Goal: Task Accomplishment & Management: Manage account settings

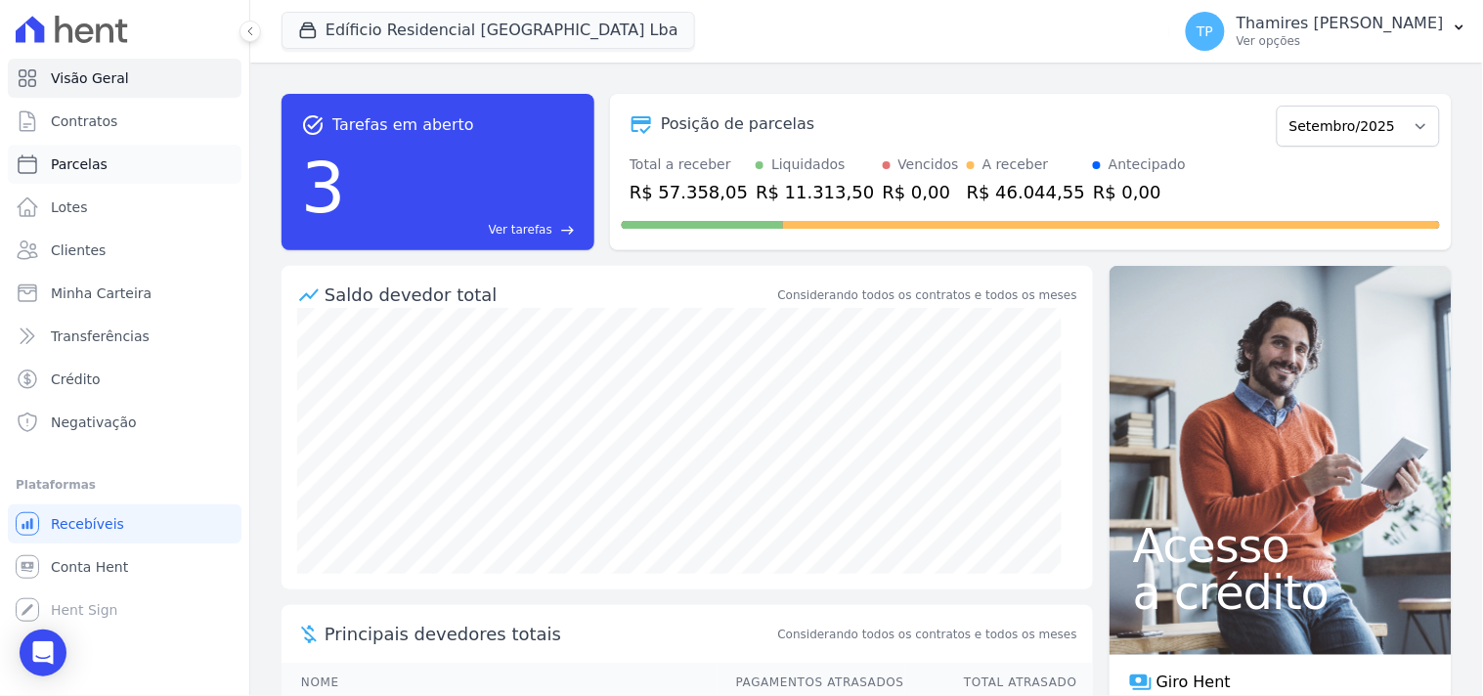
click at [139, 156] on link "Parcelas" at bounding box center [125, 164] width 234 height 39
select select
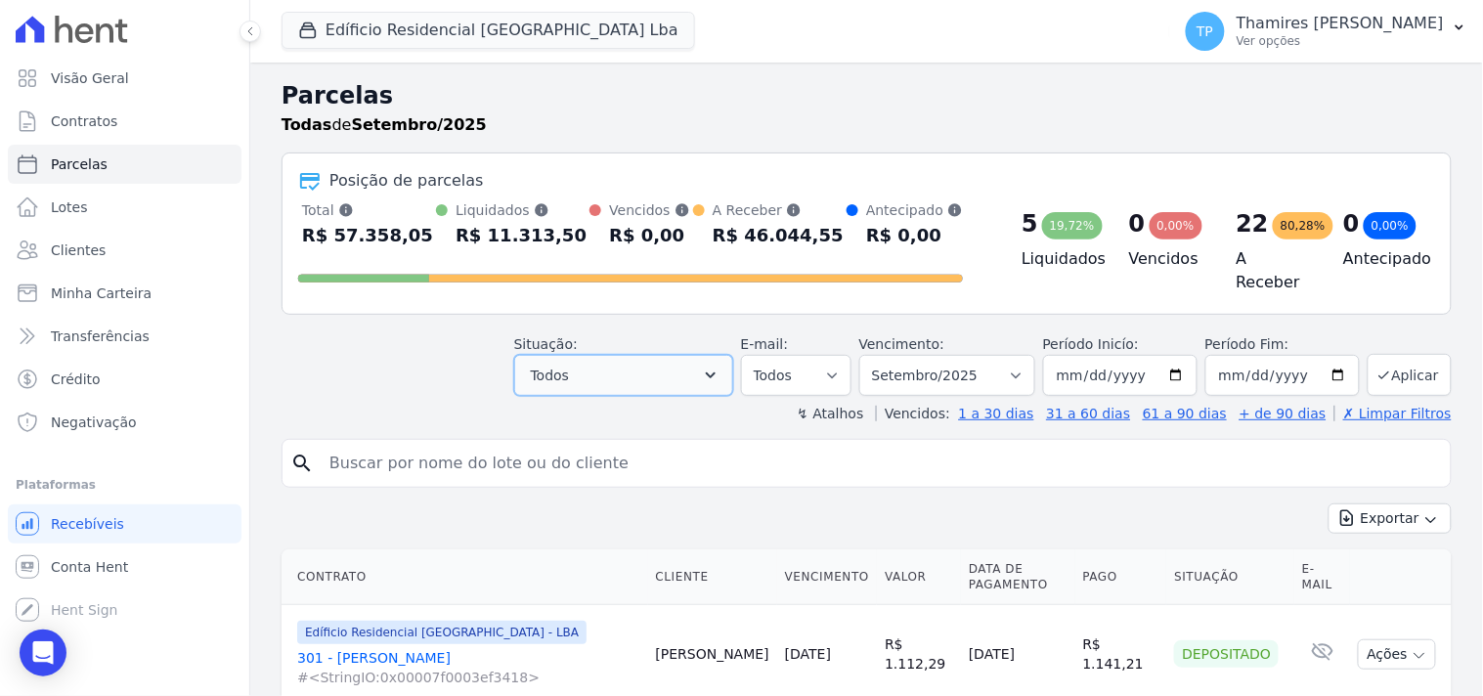
click at [559, 364] on span "Todos" at bounding box center [550, 375] width 38 height 23
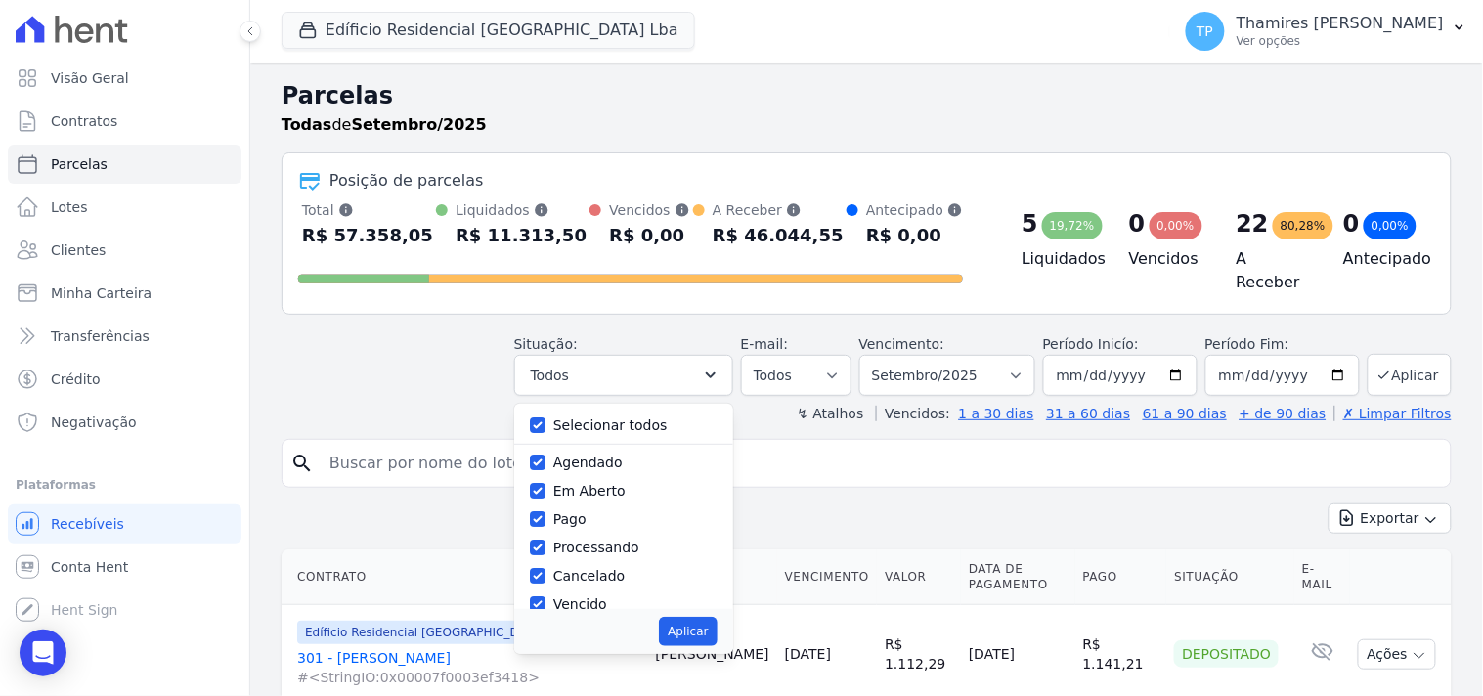
drag, startPoint x: 577, startPoint y: 414, endPoint x: 584, endPoint y: 457, distance: 43.6
click at [577, 417] on label "Selecionar todos" at bounding box center [610, 425] width 114 height 16
click at [545, 417] on input "Selecionar todos" at bounding box center [538, 425] width 16 height 16
checkbox input "false"
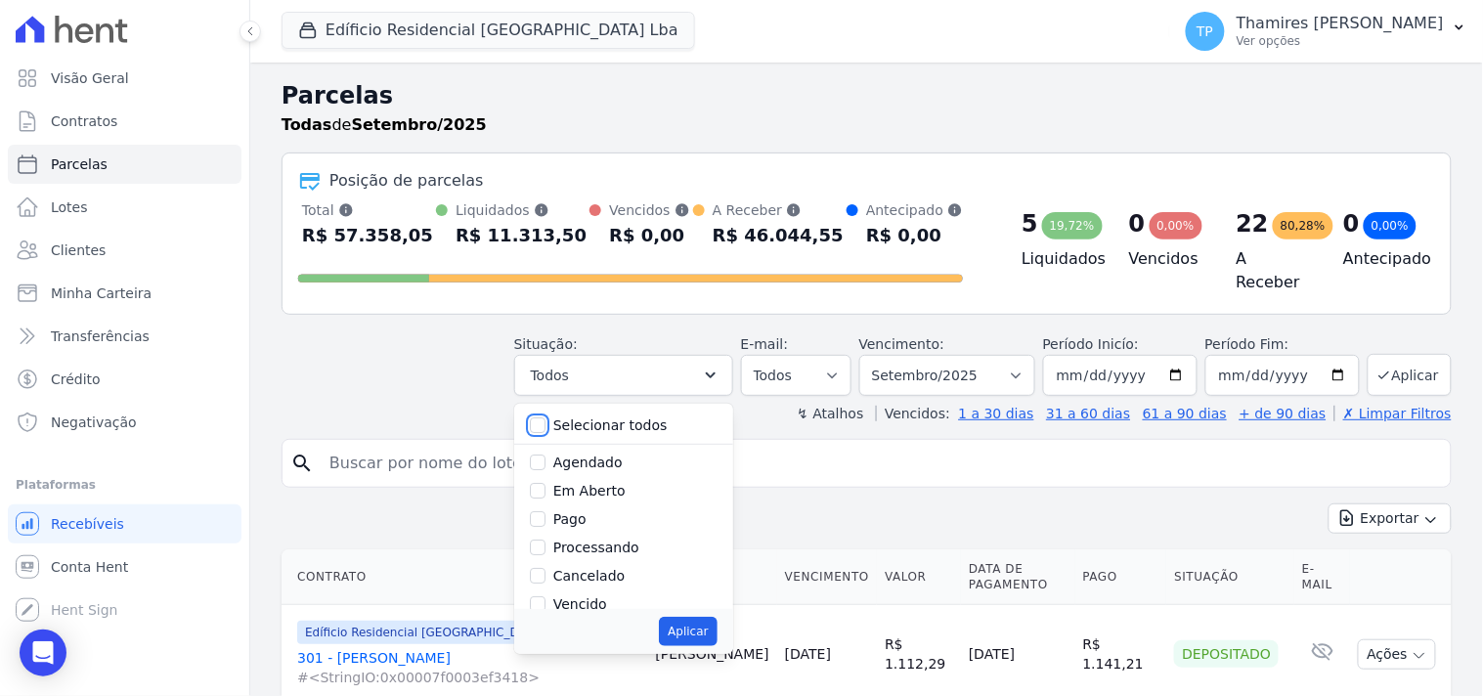
checkbox input "false"
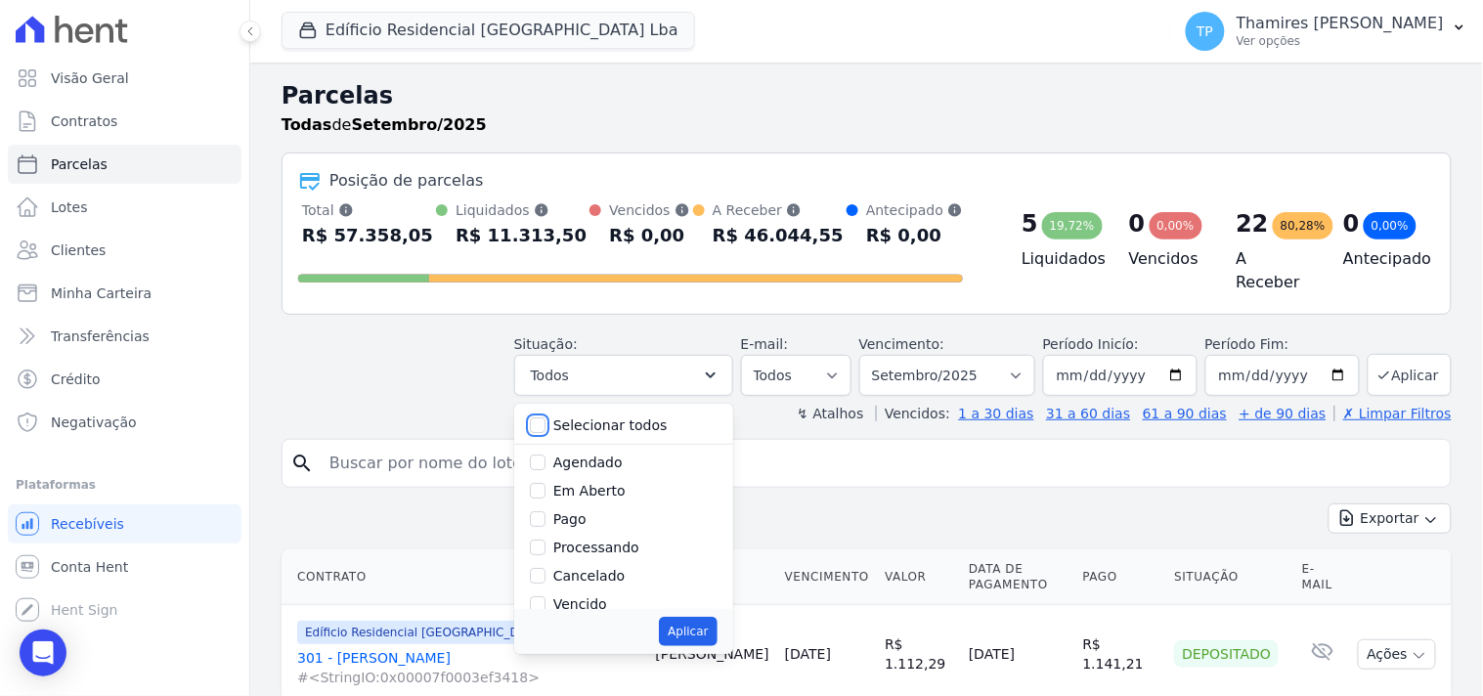
checkbox input "false"
click at [570, 511] on label "Pago" at bounding box center [569, 519] width 33 height 16
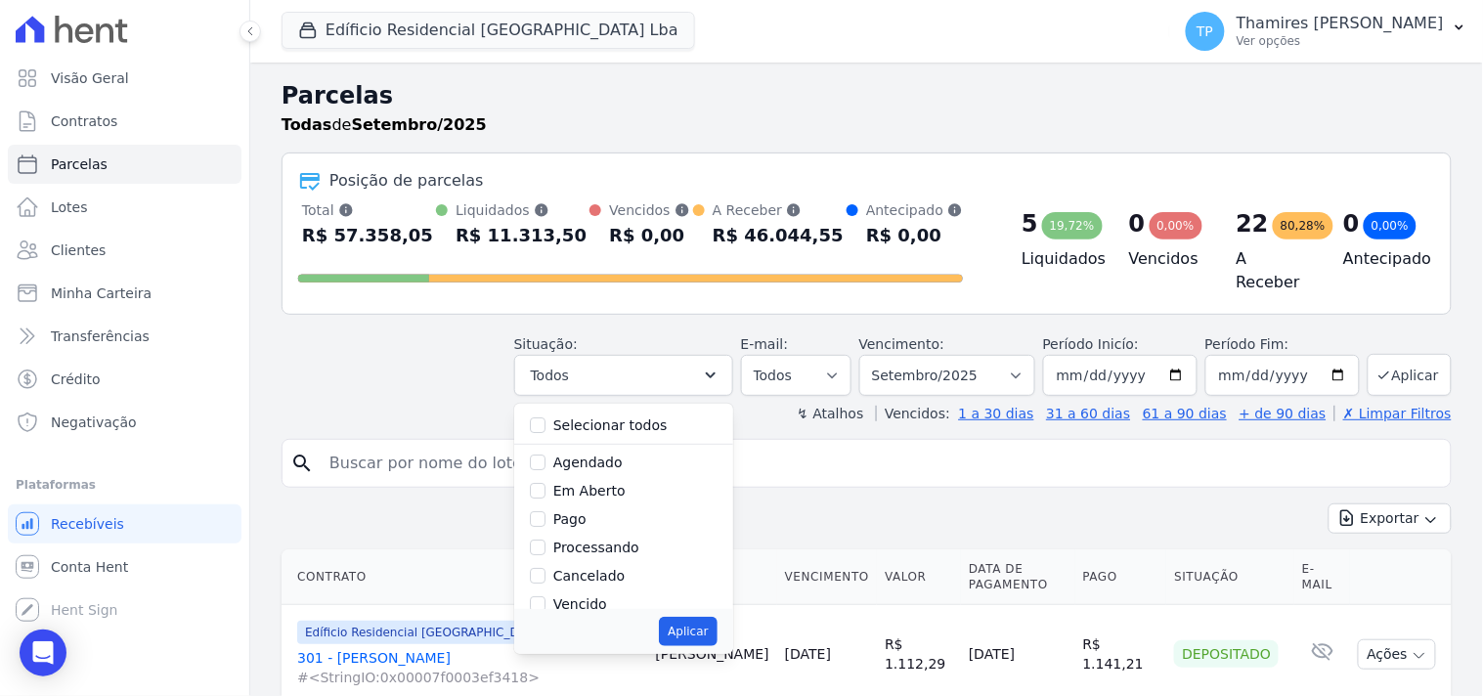
click at [545, 511] on input "Pago" at bounding box center [538, 519] width 16 height 16
checkbox input "true"
click at [593, 516] on label "Transferindo" at bounding box center [595, 524] width 85 height 16
click at [545, 516] on input "Transferindo" at bounding box center [538, 524] width 16 height 16
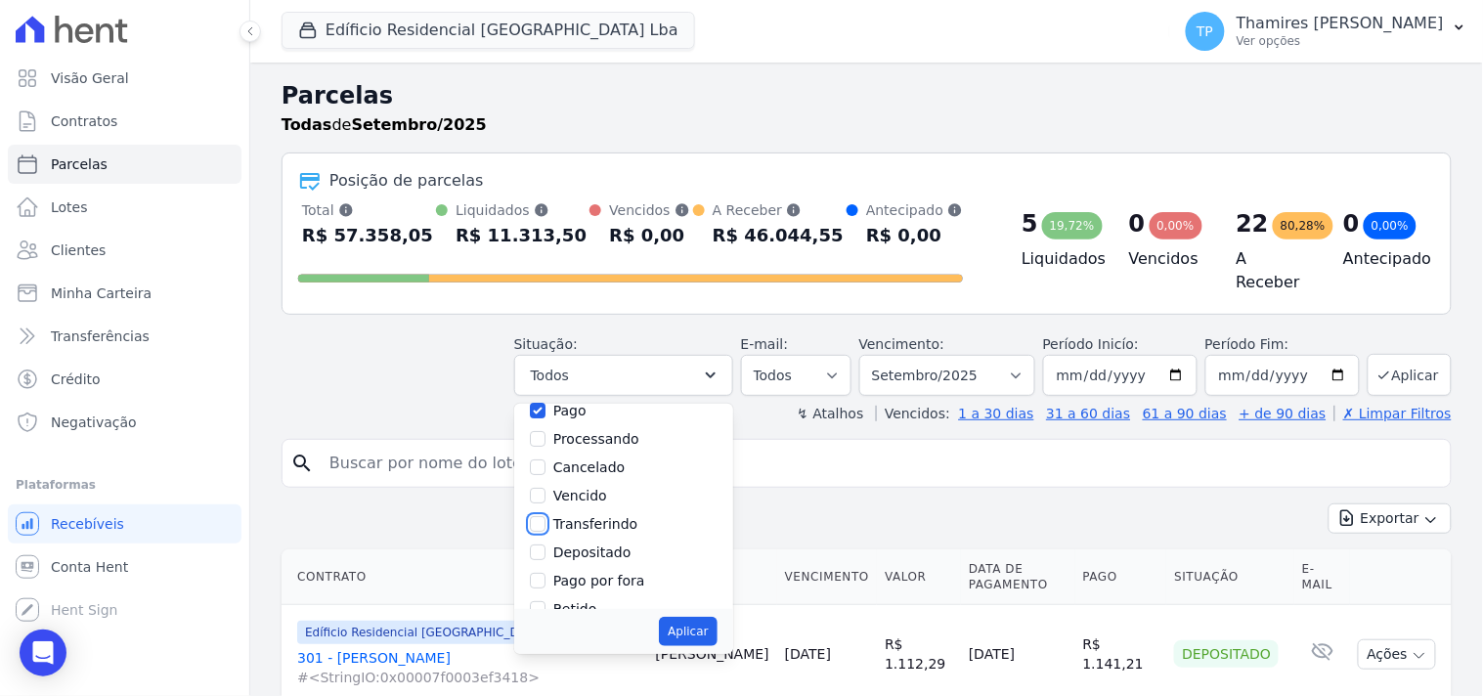
checkbox input "true"
click at [700, 617] on button "Aplicar" at bounding box center [688, 631] width 58 height 29
select select "paid"
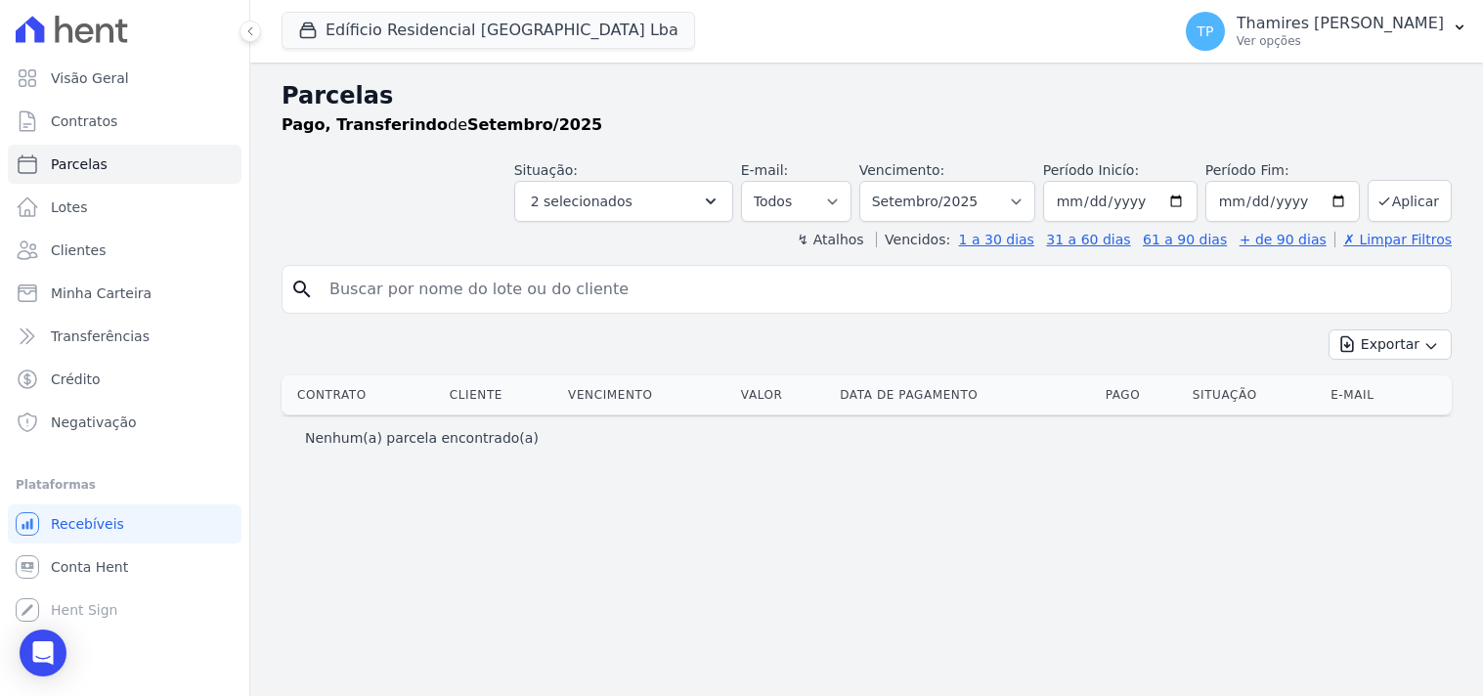
select select
click at [941, 173] on label "Vencimento:" at bounding box center [901, 170] width 85 height 16
click at [939, 182] on select "Filtrar por período ──────── Todos os meses Junho/2023 Julho/2023 Agosto/2023 S…" at bounding box center [947, 201] width 176 height 41
click at [709, 196] on button "2 selecionados" at bounding box center [623, 201] width 219 height 41
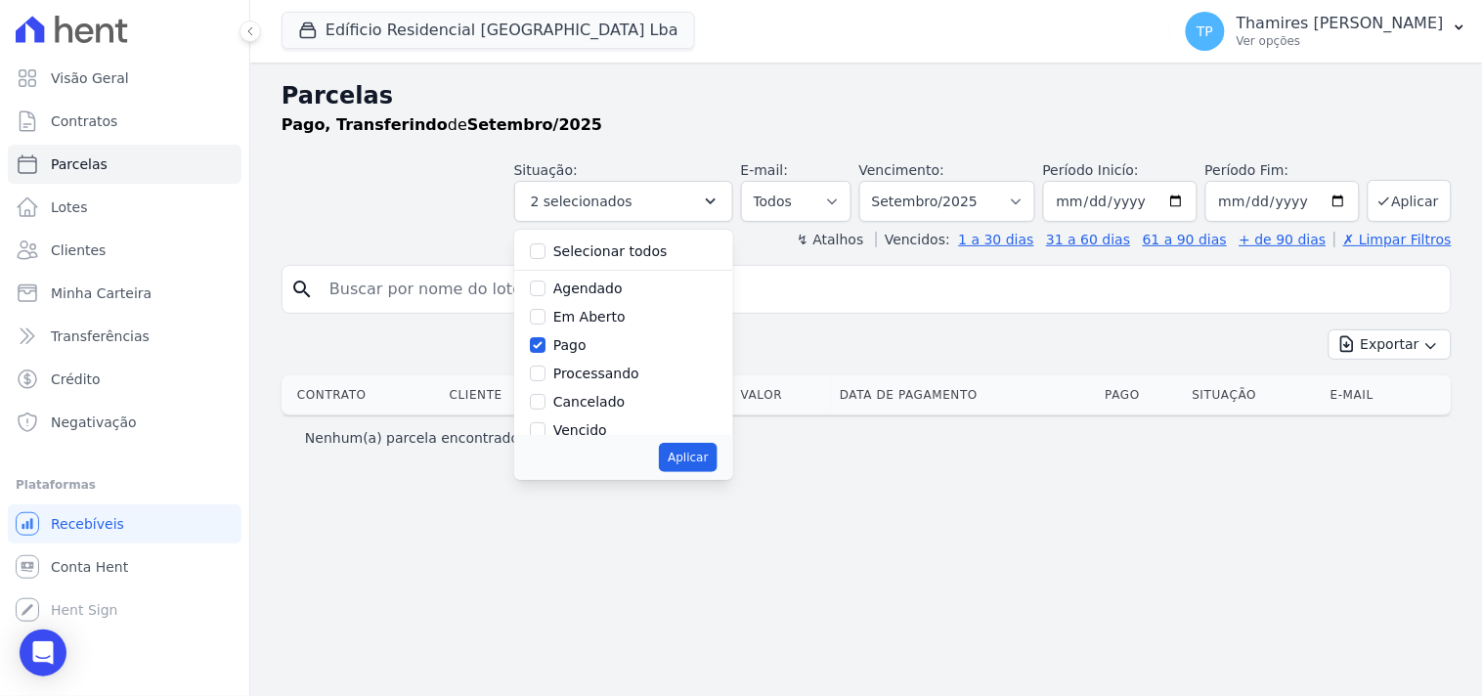
click at [587, 349] on label "Pago" at bounding box center [569, 345] width 33 height 16
click at [545, 349] on input "Pago" at bounding box center [538, 345] width 16 height 16
checkbox input "false"
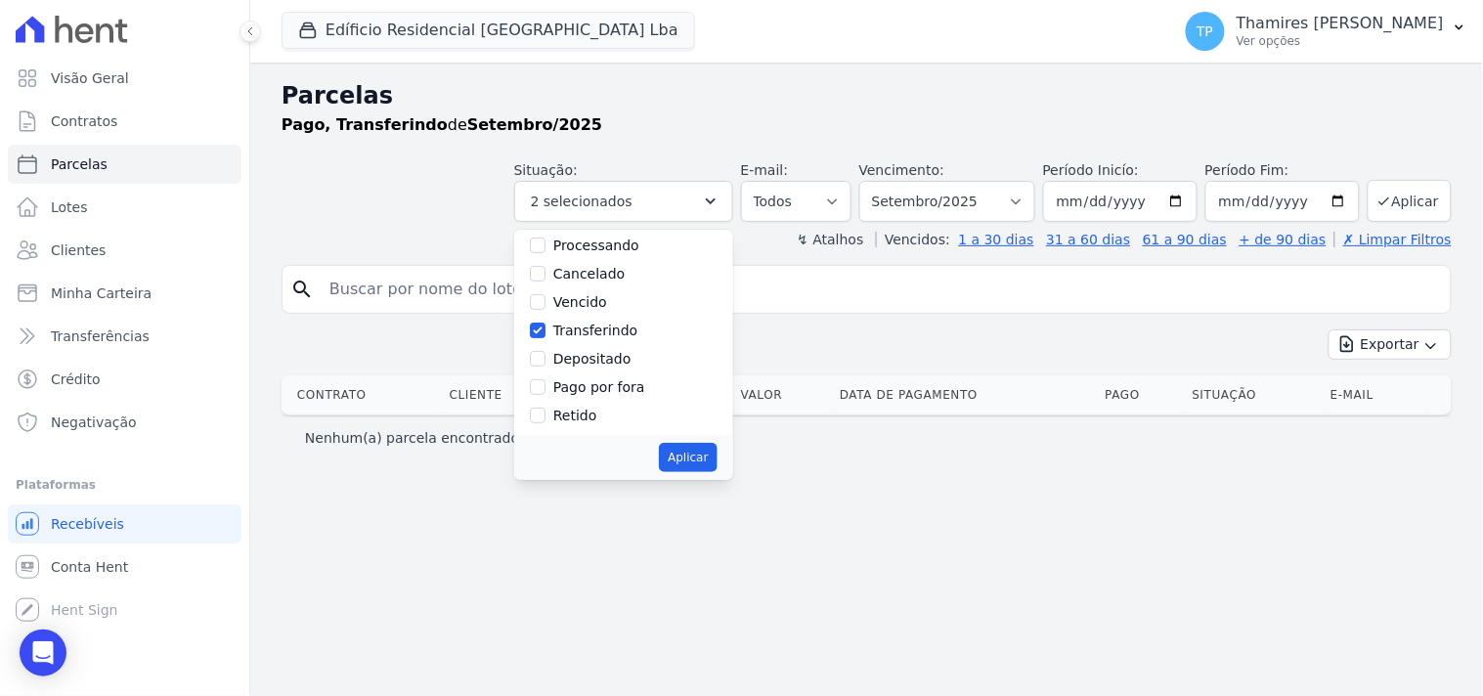
scroll to position [130, 0]
click at [620, 321] on label "Transferindo" at bounding box center [595, 329] width 85 height 16
click at [545, 321] on input "Transferindo" at bounding box center [538, 329] width 16 height 16
checkbox input "false"
click at [704, 453] on button "Aplicar" at bounding box center [688, 457] width 58 height 29
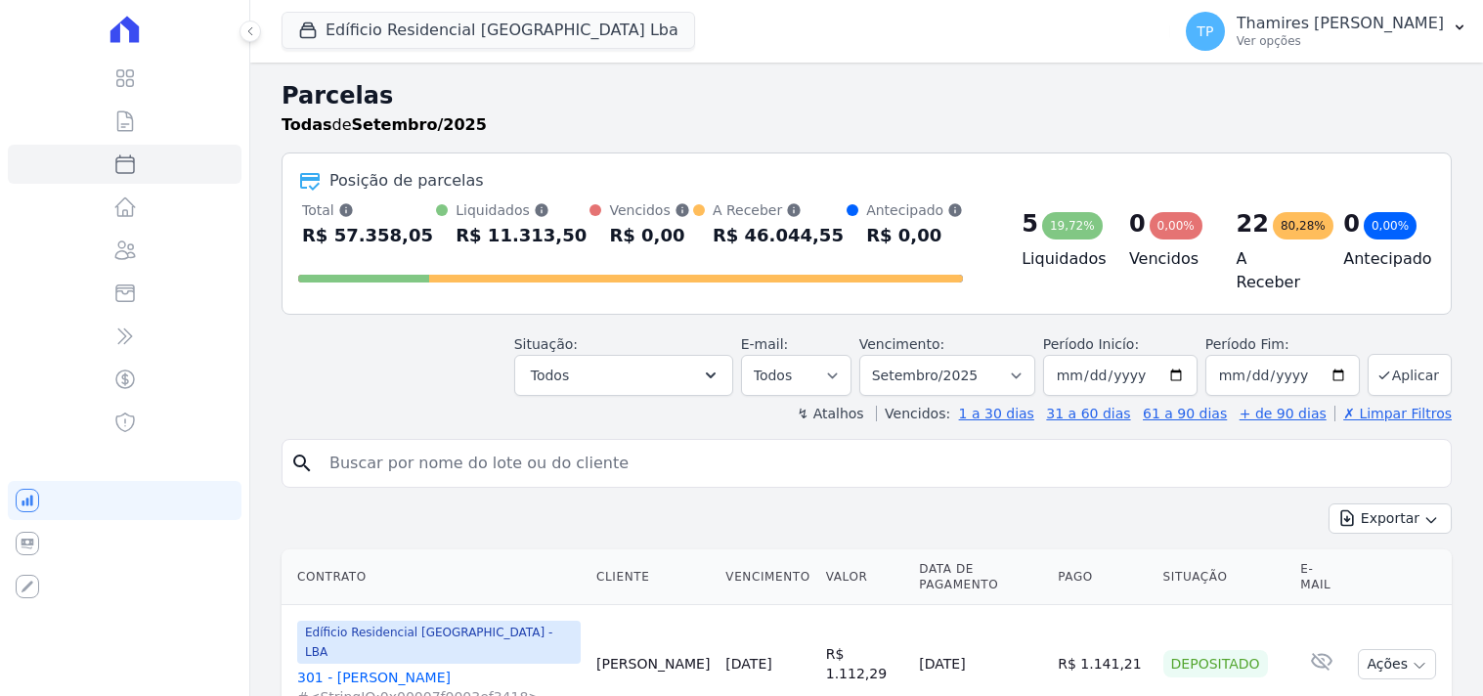
select select
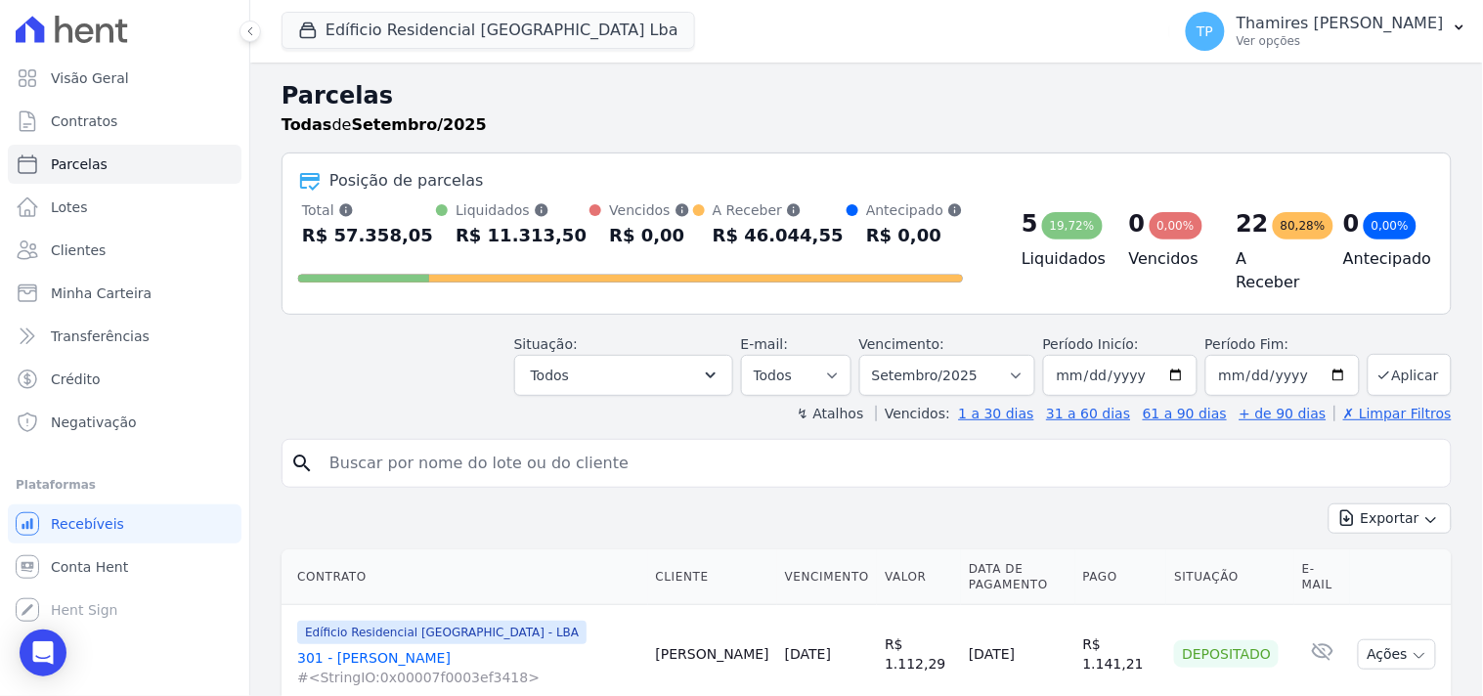
click at [414, 656] on link "301 - Carla Moreira #<StringIO:0x00007f0003ef3418>" at bounding box center [468, 667] width 343 height 39
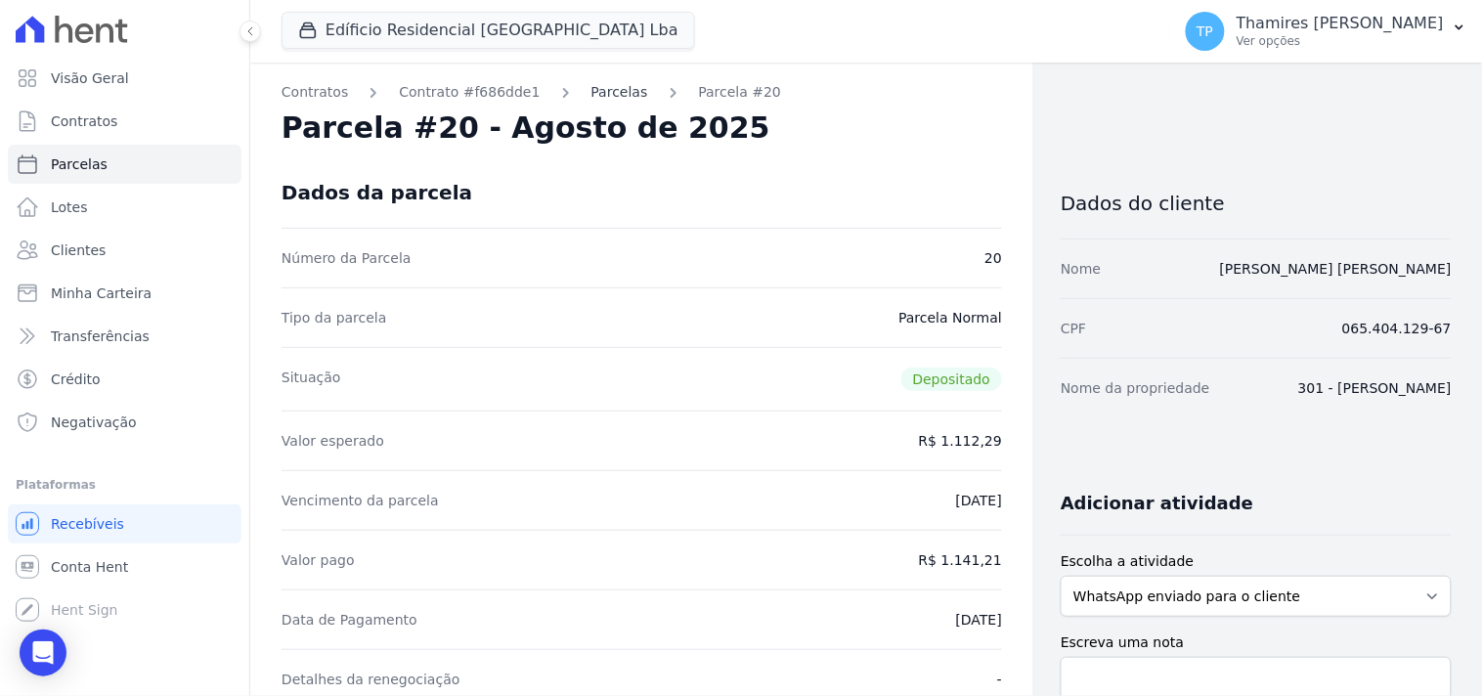
click at [591, 98] on link "Parcelas" at bounding box center [619, 92] width 57 height 21
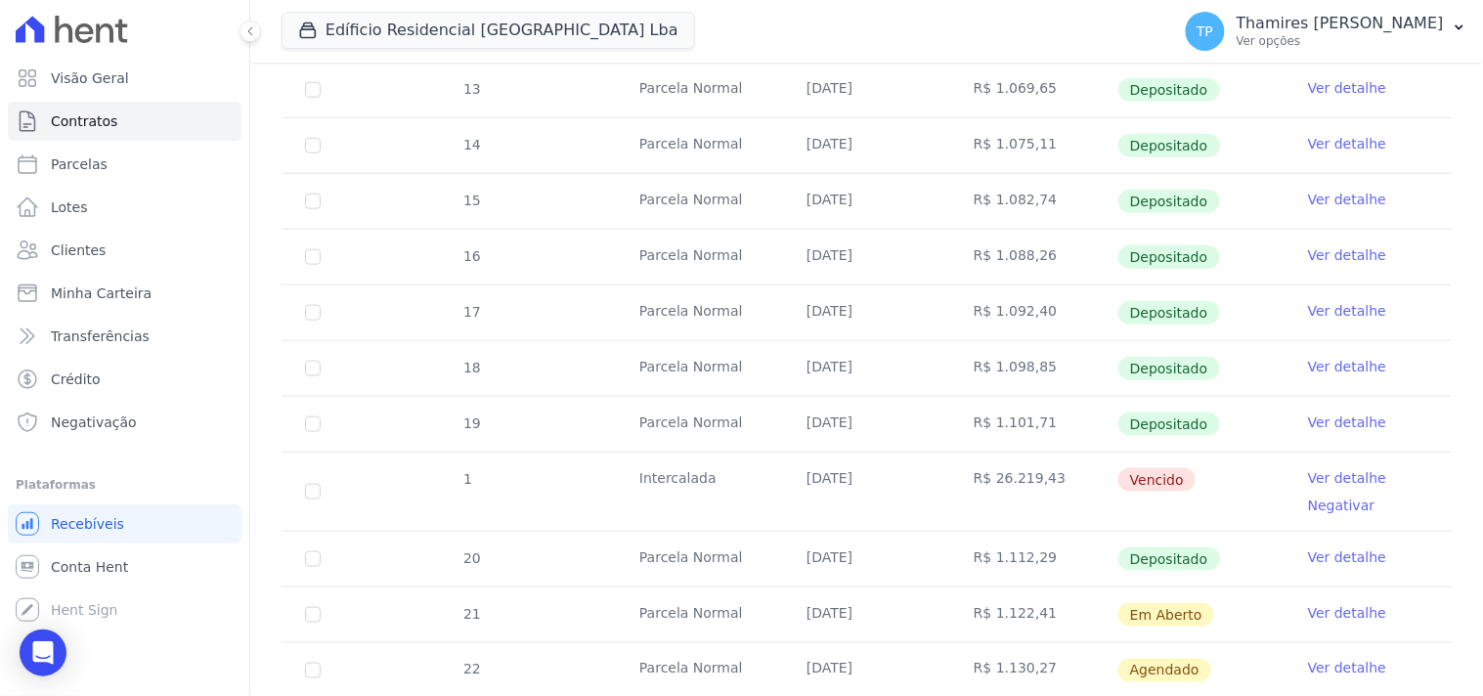
scroll to position [434, 0]
